Goal: Information Seeking & Learning: Check status

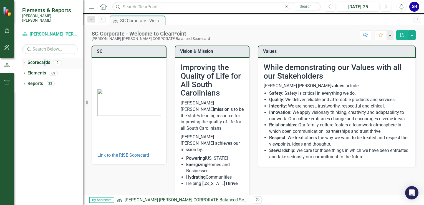
click at [44, 59] on link "Scorecards" at bounding box center [38, 62] width 23 height 6
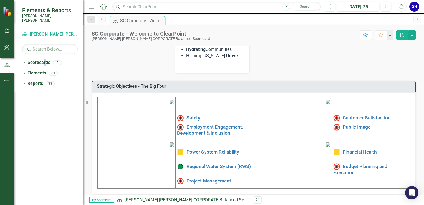
scroll to position [170, 0]
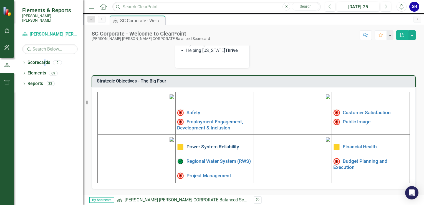
click at [207, 144] on link "Power System Reliability" at bounding box center [212, 147] width 53 height 6
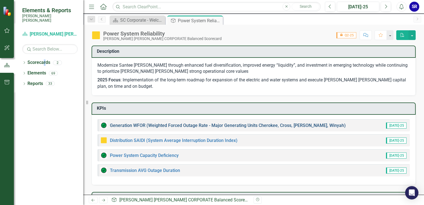
scroll to position [12, 0]
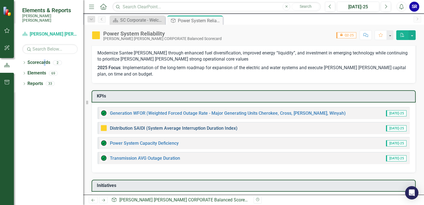
click at [235, 126] on link "Distribution SAIDI (System Average Interruption Duration Index)" at bounding box center [174, 127] width 128 height 5
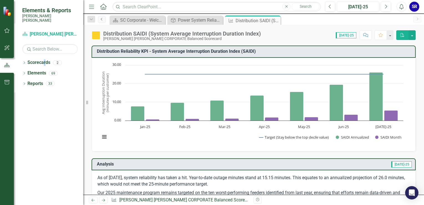
click at [103, 21] on link "Previous" at bounding box center [102, 19] width 8 height 7
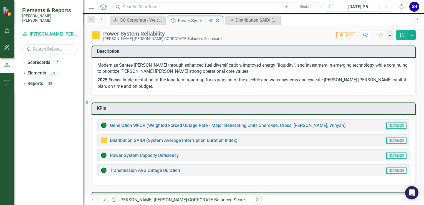
click at [219, 21] on icon "Close" at bounding box center [218, 20] width 6 height 4
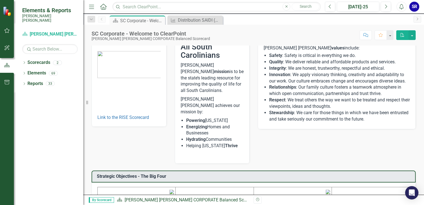
scroll to position [41, 0]
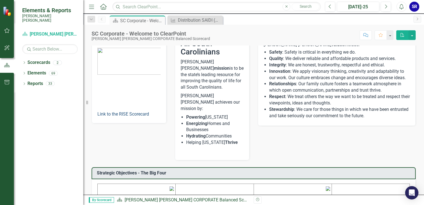
click at [136, 114] on link "Link to the RISE Scorecard" at bounding box center [123, 113] width 52 height 5
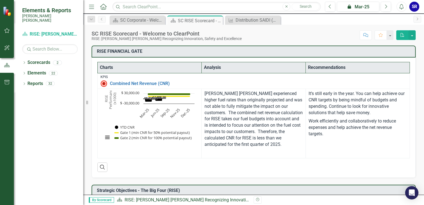
scroll to position [111, 0]
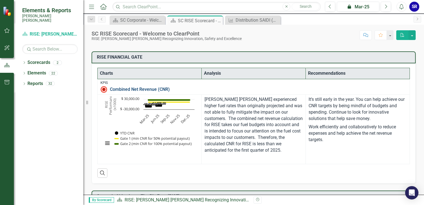
click at [148, 91] on link "Combined Net Revenue (CNR)" at bounding box center [258, 89] width 297 height 5
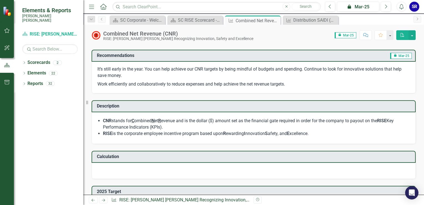
scroll to position [248, 0]
drag, startPoint x: 103, startPoint y: 68, endPoint x: 155, endPoint y: 72, distance: 52.0
click at [151, 72] on p "It’s still early in the year. You can help achieve our CNR targets by being min…" at bounding box center [253, 73] width 312 height 14
click at [184, 78] on p "It’s still early in the year. You can help achieve our CNR targets by being min…" at bounding box center [253, 73] width 312 height 14
click at [184, 77] on p "It’s still early in the year. You can help achieve our CNR targets by being min…" at bounding box center [253, 73] width 312 height 14
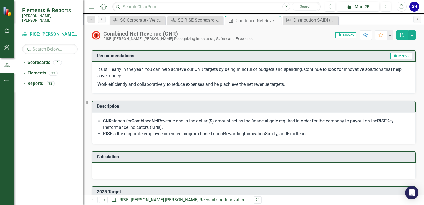
click at [184, 77] on p "It’s still early in the year. You can help achieve our CNR targets by being min…" at bounding box center [253, 73] width 312 height 14
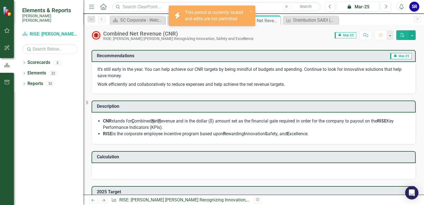
drag, startPoint x: 288, startPoint y: 84, endPoint x: 134, endPoint y: 69, distance: 153.8
click at [134, 69] on span "It’s still early in the year. You can help achieve our CNR targets by being min…" at bounding box center [253, 76] width 312 height 21
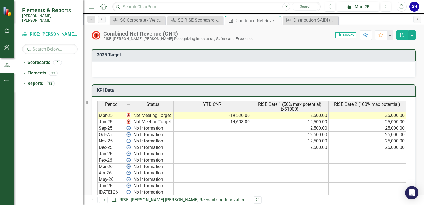
scroll to position [385, 0]
drag, startPoint x: 153, startPoint y: 120, endPoint x: 201, endPoint y: 118, distance: 47.7
click at [153, 120] on td "Not Meeting Target" at bounding box center [152, 122] width 41 height 6
click at [203, 119] on td "-14,693.00" at bounding box center [212, 122] width 77 height 6
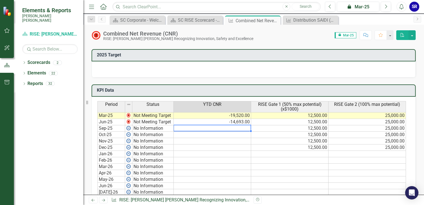
click at [201, 125] on td at bounding box center [212, 128] width 77 height 6
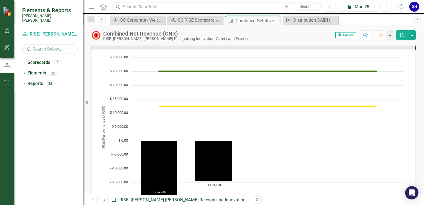
scroll to position [0, 0]
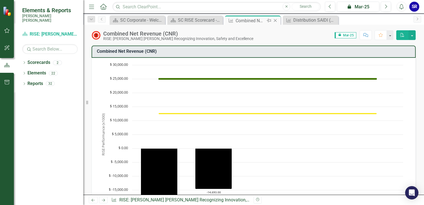
click at [278, 21] on div "Close" at bounding box center [275, 20] width 7 height 7
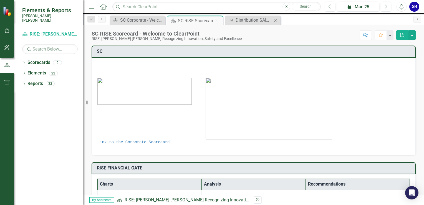
click at [277, 20] on icon "Close" at bounding box center [276, 20] width 6 height 4
click at [219, 19] on icon at bounding box center [217, 20] width 3 height 3
